Goal: Navigation & Orientation: Locate item on page

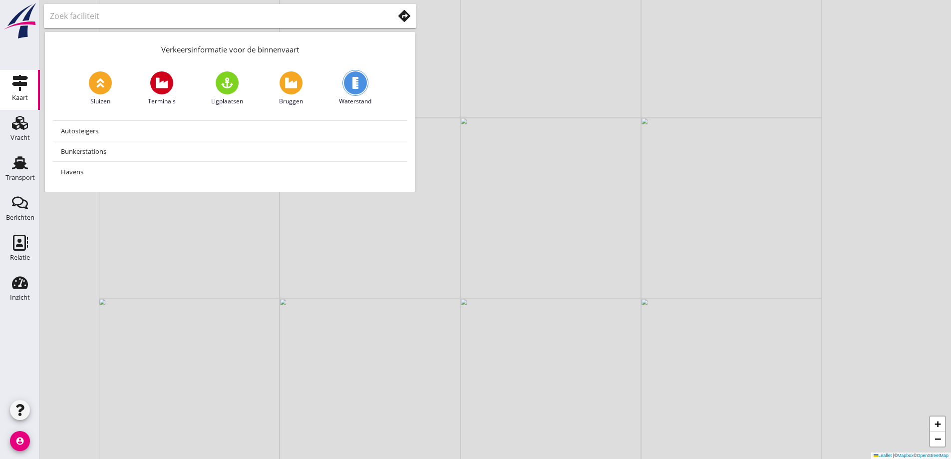
click at [498, 283] on div "+ − Leaflet | © Mapbox © OpenStreetMap" at bounding box center [495, 229] width 911 height 459
drag, startPoint x: 412, startPoint y: 271, endPoint x: 415, endPoint y: 312, distance: 42.0
click at [415, 312] on div "+ − Leaflet | © Mapbox © OpenStreetMap" at bounding box center [495, 229] width 911 height 459
drag, startPoint x: 400, startPoint y: 328, endPoint x: 399, endPoint y: 336, distance: 7.6
click at [399, 336] on div "+ − Leaflet | © Mapbox © OpenStreetMap" at bounding box center [495, 229] width 911 height 459
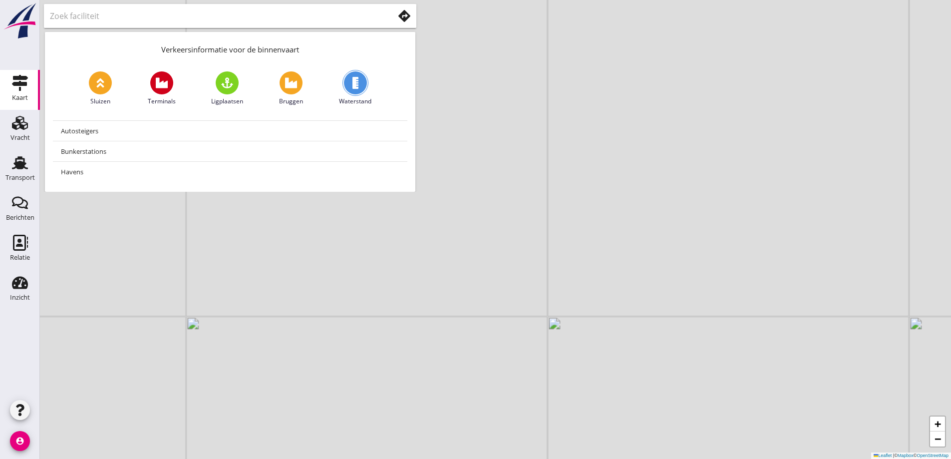
drag, startPoint x: 386, startPoint y: 370, endPoint x: 392, endPoint y: 361, distance: 10.4
click at [392, 362] on div "+ − Leaflet | © Mapbox © OpenStreetMap" at bounding box center [495, 229] width 911 height 459
drag, startPoint x: 399, startPoint y: 383, endPoint x: 425, endPoint y: 357, distance: 36.0
click at [425, 357] on div "+ − Leaflet | © Mapbox © OpenStreetMap" at bounding box center [495, 229] width 911 height 459
drag, startPoint x: 366, startPoint y: 379, endPoint x: 426, endPoint y: 356, distance: 64.0
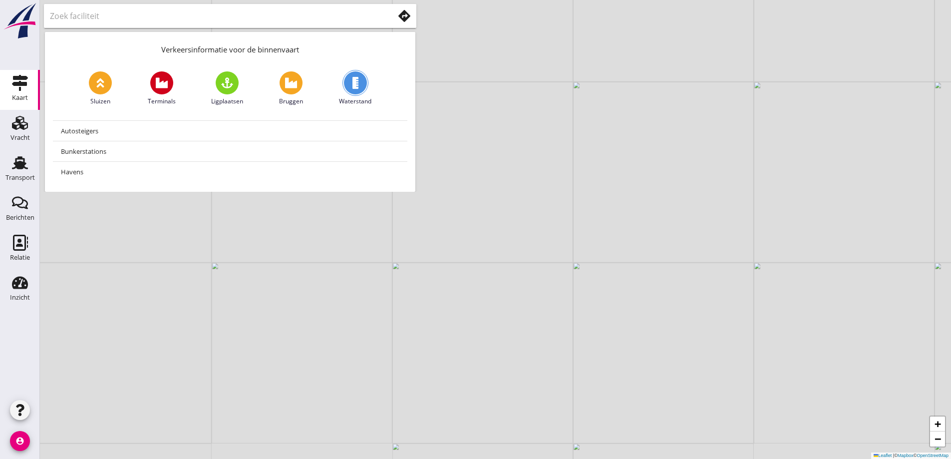
click at [426, 356] on div "+ − Leaflet | © Mapbox © OpenStreetMap" at bounding box center [495, 229] width 911 height 459
click at [408, 346] on div "+ − Leaflet | © Mapbox © OpenStreetMap" at bounding box center [495, 229] width 911 height 459
click at [405, 338] on div "+ − Leaflet | © Mapbox © OpenStreetMap" at bounding box center [495, 229] width 911 height 459
click at [520, 316] on div "+ − Leaflet | © Mapbox © OpenStreetMap" at bounding box center [495, 229] width 911 height 459
drag, startPoint x: 505, startPoint y: 321, endPoint x: 491, endPoint y: 352, distance: 33.8
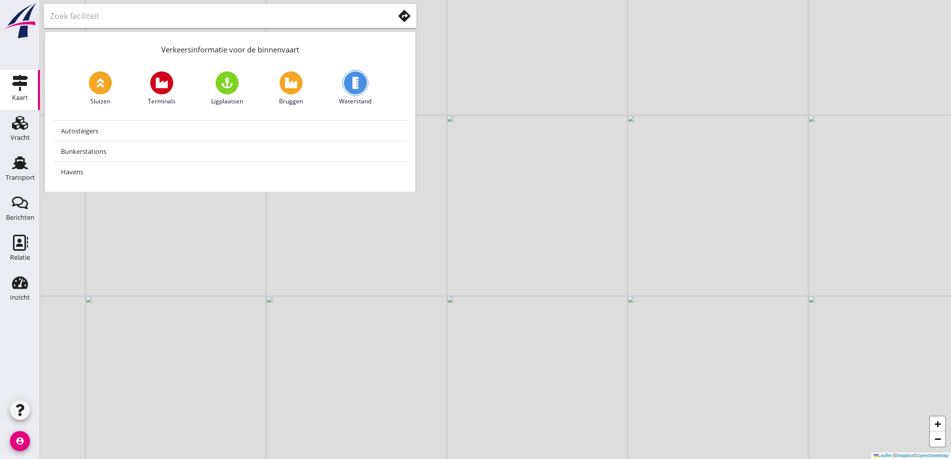
click at [491, 352] on div "+ − Leaflet | © Mapbox © OpenStreetMap" at bounding box center [495, 229] width 911 height 459
drag, startPoint x: 498, startPoint y: 332, endPoint x: 487, endPoint y: 327, distance: 12.1
click at [489, 329] on div "+ − Leaflet | © Mapbox © OpenStreetMap" at bounding box center [495, 229] width 911 height 459
click at [488, 322] on div "+ − Leaflet | © Mapbox © OpenStreetMap" at bounding box center [495, 229] width 911 height 459
drag, startPoint x: 506, startPoint y: 292, endPoint x: 489, endPoint y: 295, distance: 17.3
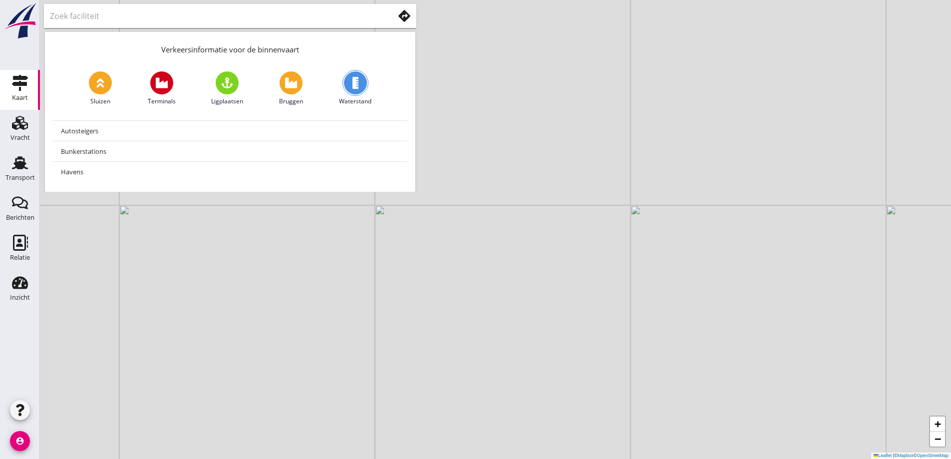
click at [489, 295] on div "+ − Leaflet | © Mapbox © OpenStreetMap" at bounding box center [495, 229] width 911 height 459
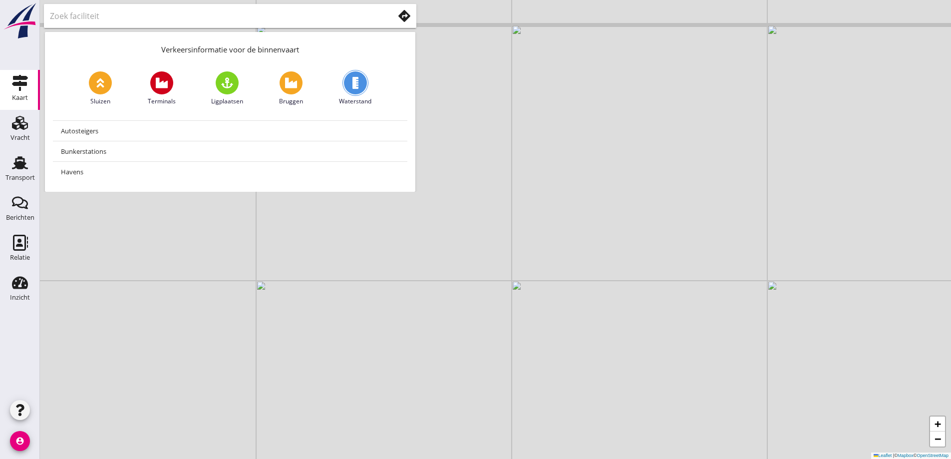
drag, startPoint x: 496, startPoint y: 268, endPoint x: 557, endPoint y: 288, distance: 64.2
click at [557, 288] on div "+ − Leaflet | © Mapbox © OpenStreetMap" at bounding box center [495, 229] width 911 height 459
click at [559, 273] on div "+ − Leaflet | © Mapbox © OpenStreetMap" at bounding box center [495, 229] width 911 height 459
click at [553, 260] on div "+ − Leaflet | © Mapbox © OpenStreetMap" at bounding box center [495, 229] width 911 height 459
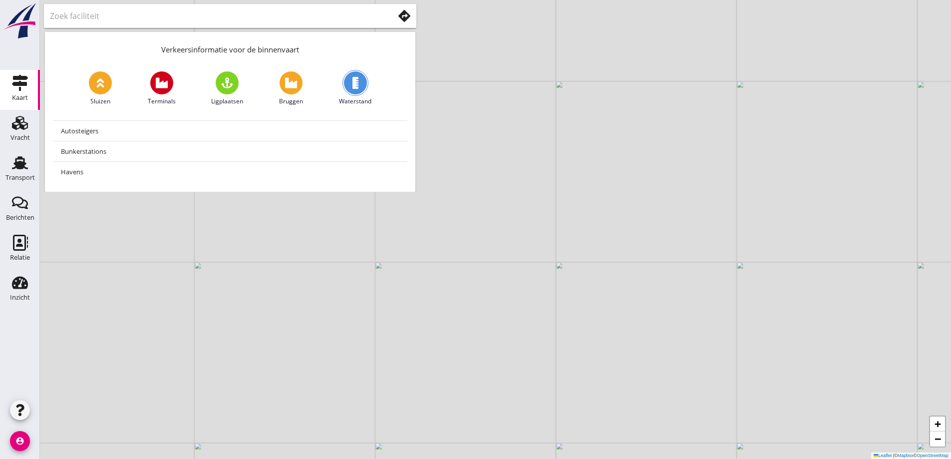
drag, startPoint x: 615, startPoint y: 289, endPoint x: 589, endPoint y: 269, distance: 33.8
click at [609, 283] on div "+ − Leaflet | © Mapbox © OpenStreetMap" at bounding box center [495, 229] width 911 height 459
click at [541, 243] on div "+ − Leaflet | © Mapbox © OpenStreetMap" at bounding box center [495, 229] width 911 height 459
click at [463, 258] on div "+ − Leaflet | © Mapbox © OpenStreetMap" at bounding box center [495, 229] width 911 height 459
click at [465, 251] on div "+ − Leaflet | © Mapbox © OpenStreetMap" at bounding box center [495, 229] width 911 height 459
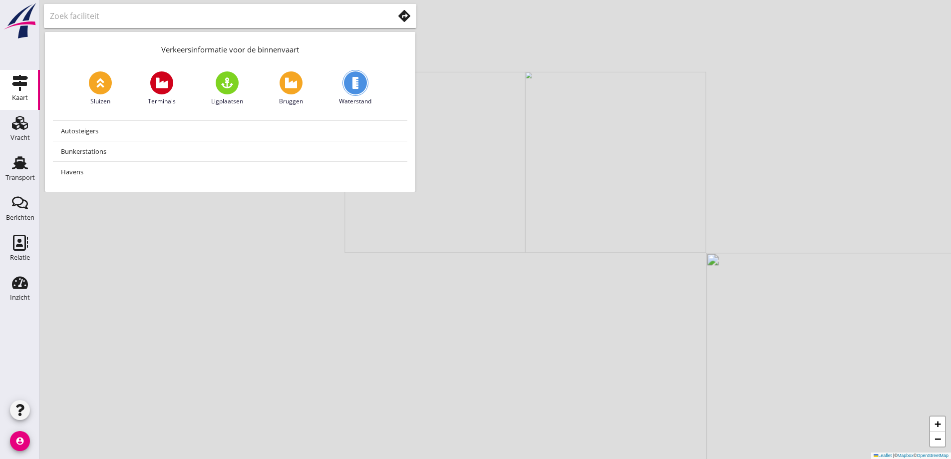
click at [468, 224] on div "+ − Leaflet | © Mapbox © OpenStreetMap" at bounding box center [495, 229] width 911 height 459
click at [469, 223] on div "+ − Leaflet | © Mapbox © OpenStreetMap" at bounding box center [495, 229] width 911 height 459
click at [474, 221] on div "+ − Leaflet | © Mapbox © OpenStreetMap" at bounding box center [495, 229] width 911 height 459
click at [475, 219] on div "+ − Leaflet | © Mapbox © OpenStreetMap" at bounding box center [495, 229] width 911 height 459
click at [473, 218] on div "+ − Leaflet | © Mapbox © OpenStreetMap" at bounding box center [495, 229] width 911 height 459
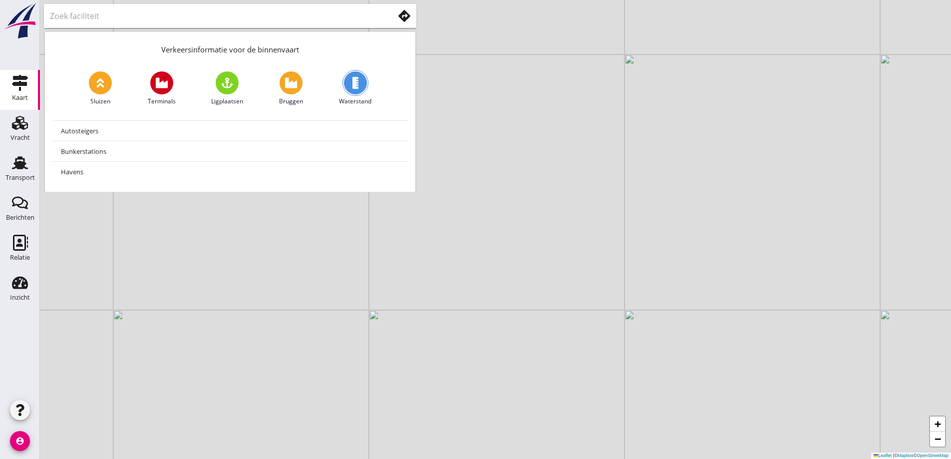
click at [469, 202] on div "+ − Leaflet | © Mapbox © OpenStreetMap" at bounding box center [495, 229] width 911 height 459
click at [484, 217] on div "+ − Leaflet | © Mapbox © OpenStreetMap" at bounding box center [495, 229] width 911 height 459
click at [481, 224] on div "+ − Leaflet | © Mapbox © OpenStreetMap" at bounding box center [495, 229] width 911 height 459
click at [483, 225] on div "+ − Leaflet | © Mapbox © OpenStreetMap" at bounding box center [495, 229] width 911 height 459
drag, startPoint x: 481, startPoint y: 237, endPoint x: 477, endPoint y: 249, distance: 12.5
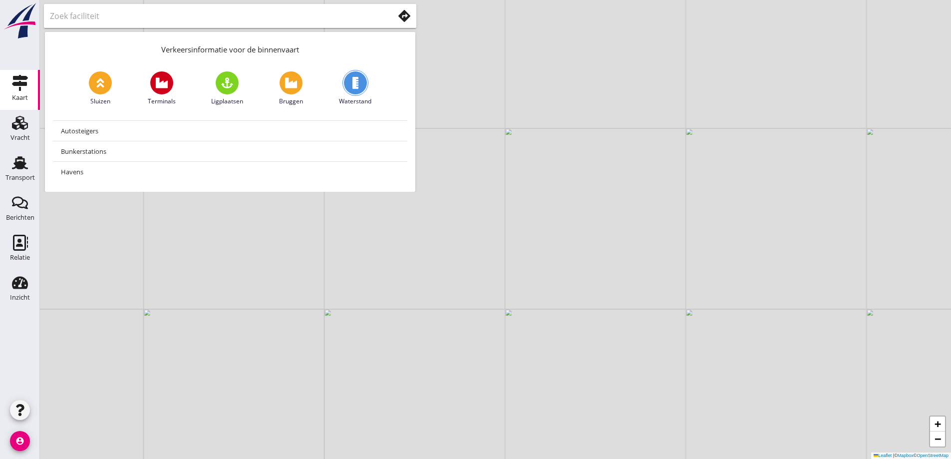
click at [477, 249] on div "+ − Leaflet | © Mapbox © OpenStreetMap" at bounding box center [495, 229] width 911 height 459
click at [499, 255] on div "+ − Leaflet | © Mapbox © OpenStreetMap" at bounding box center [495, 229] width 911 height 459
click at [496, 236] on div "+ − Leaflet | © Mapbox © OpenStreetMap" at bounding box center [495, 229] width 911 height 459
